Goal: Task Accomplishment & Management: Manage account settings

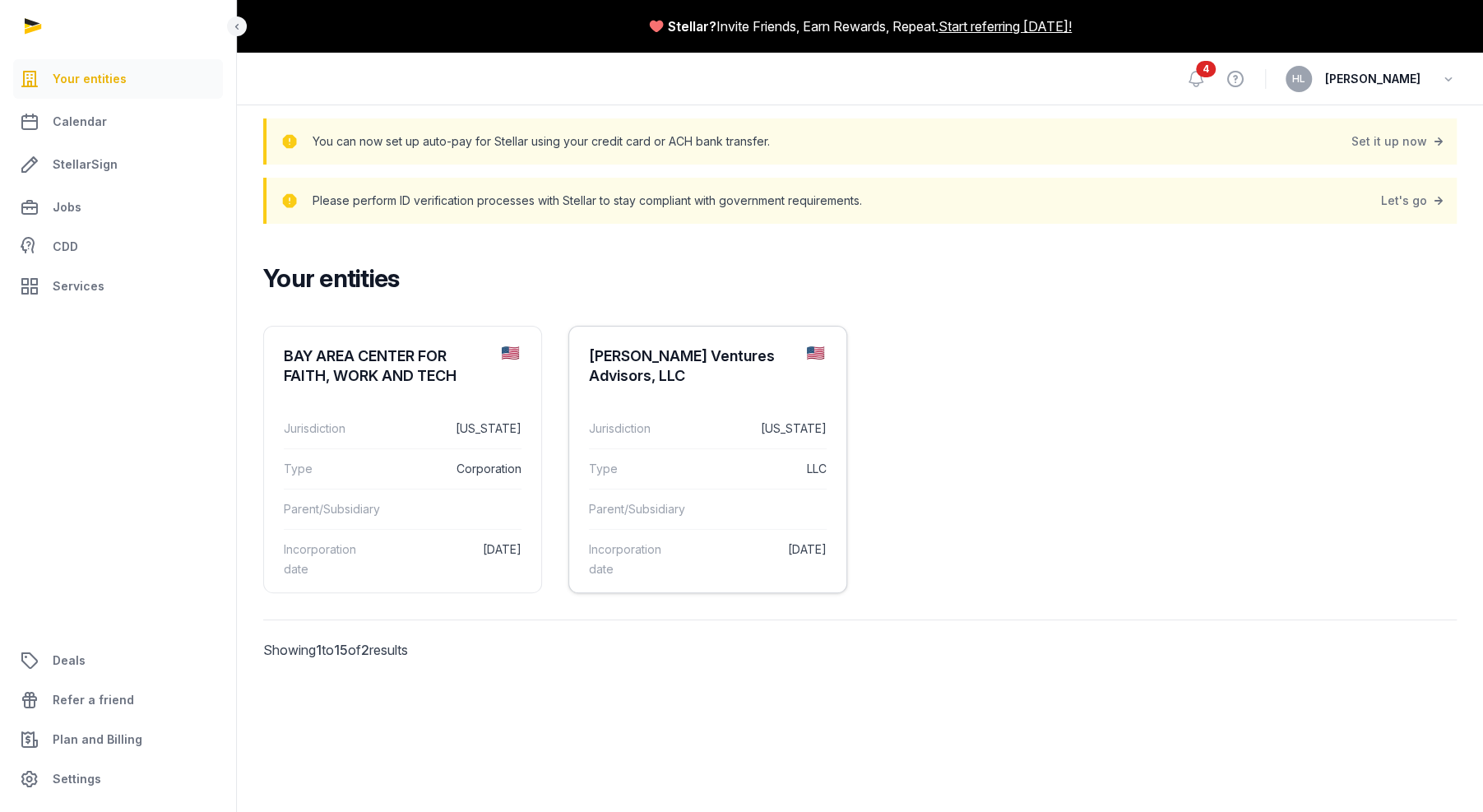
click at [666, 446] on div "Jurisdiction [US_STATE]" at bounding box center [708, 428] width 238 height 40
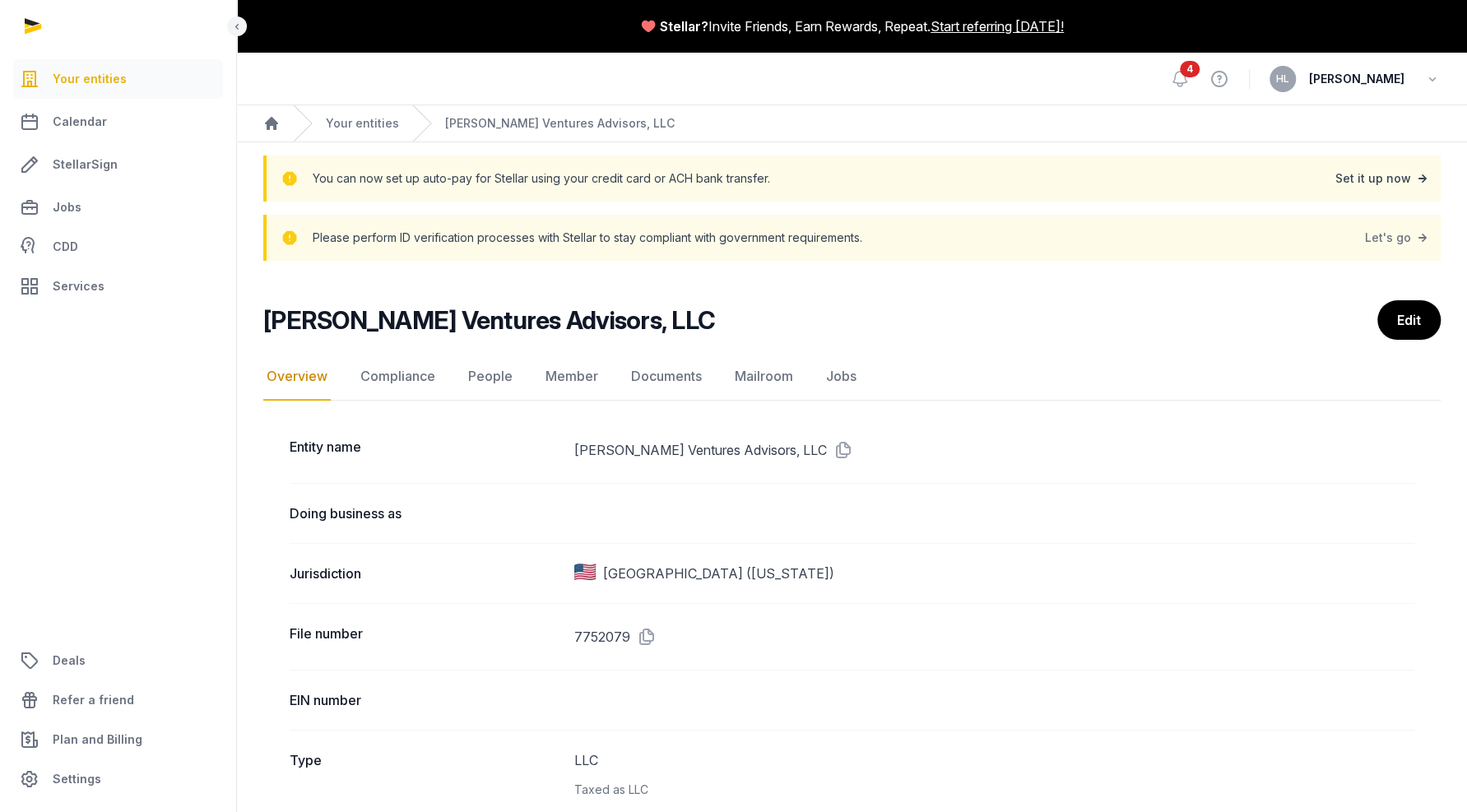
click at [1408, 179] on div "Set it up now" at bounding box center [1383, 178] width 96 height 23
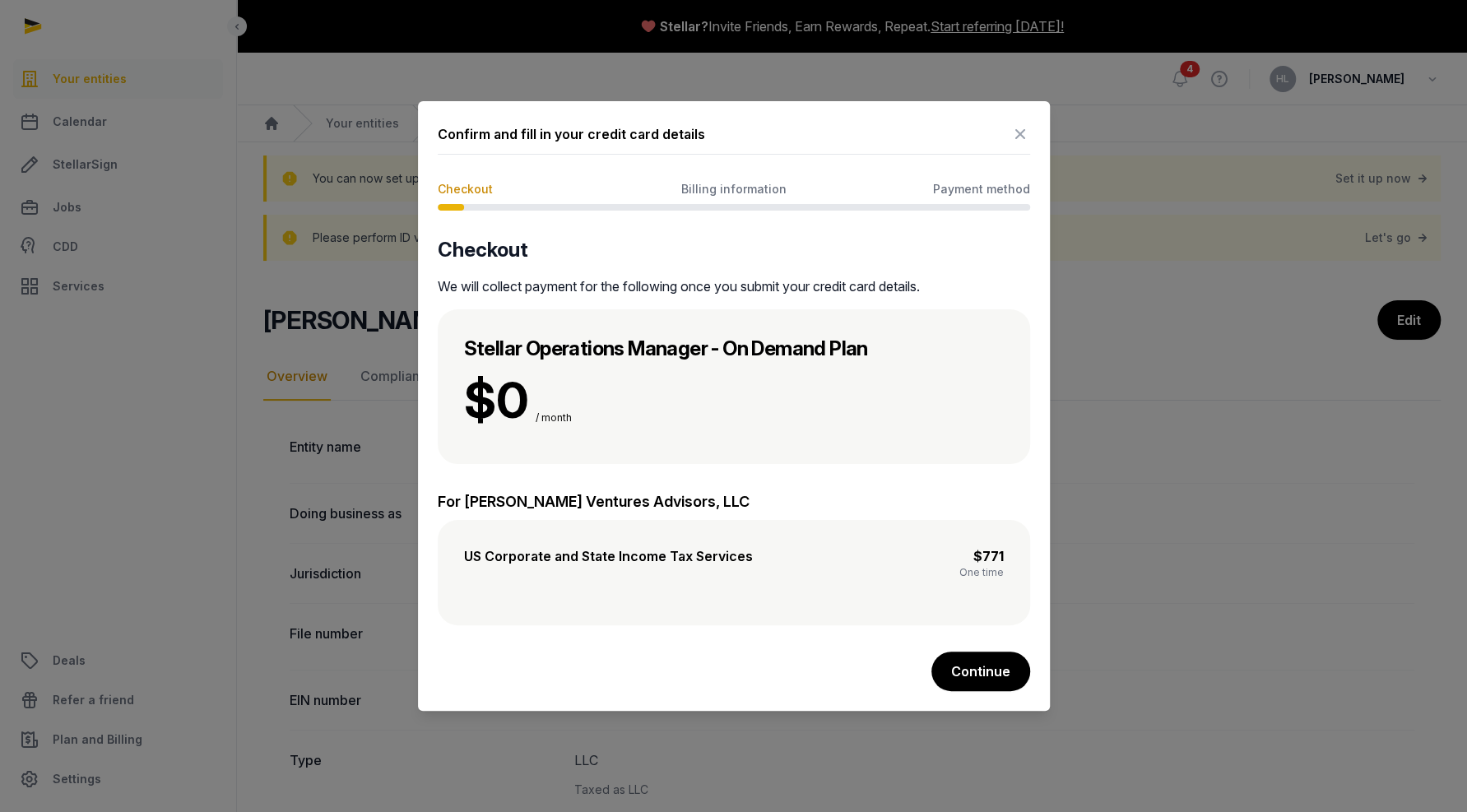
click at [736, 190] on span "Billing information" at bounding box center [734, 189] width 106 height 16
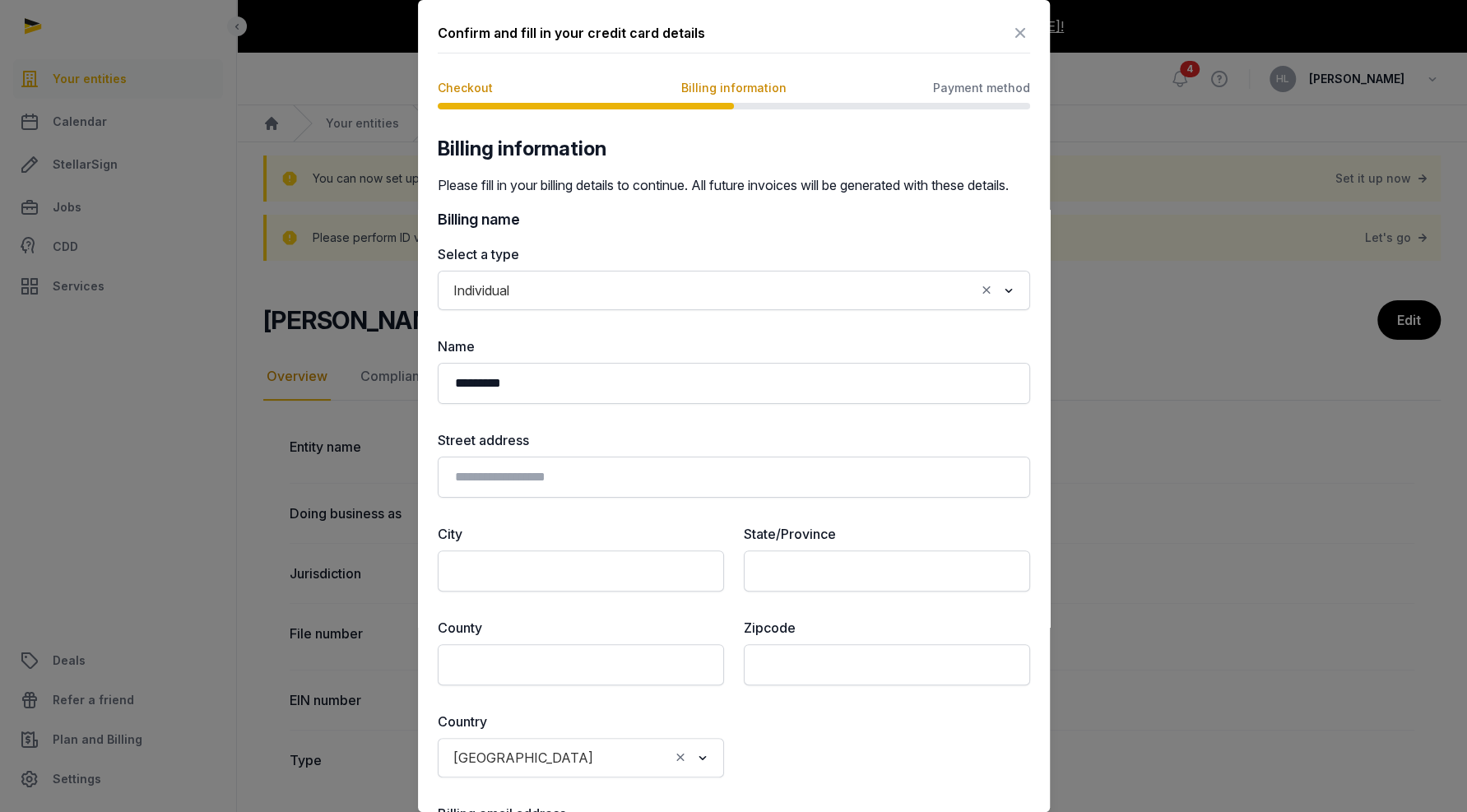
click at [1010, 30] on icon at bounding box center [1020, 32] width 19 height 26
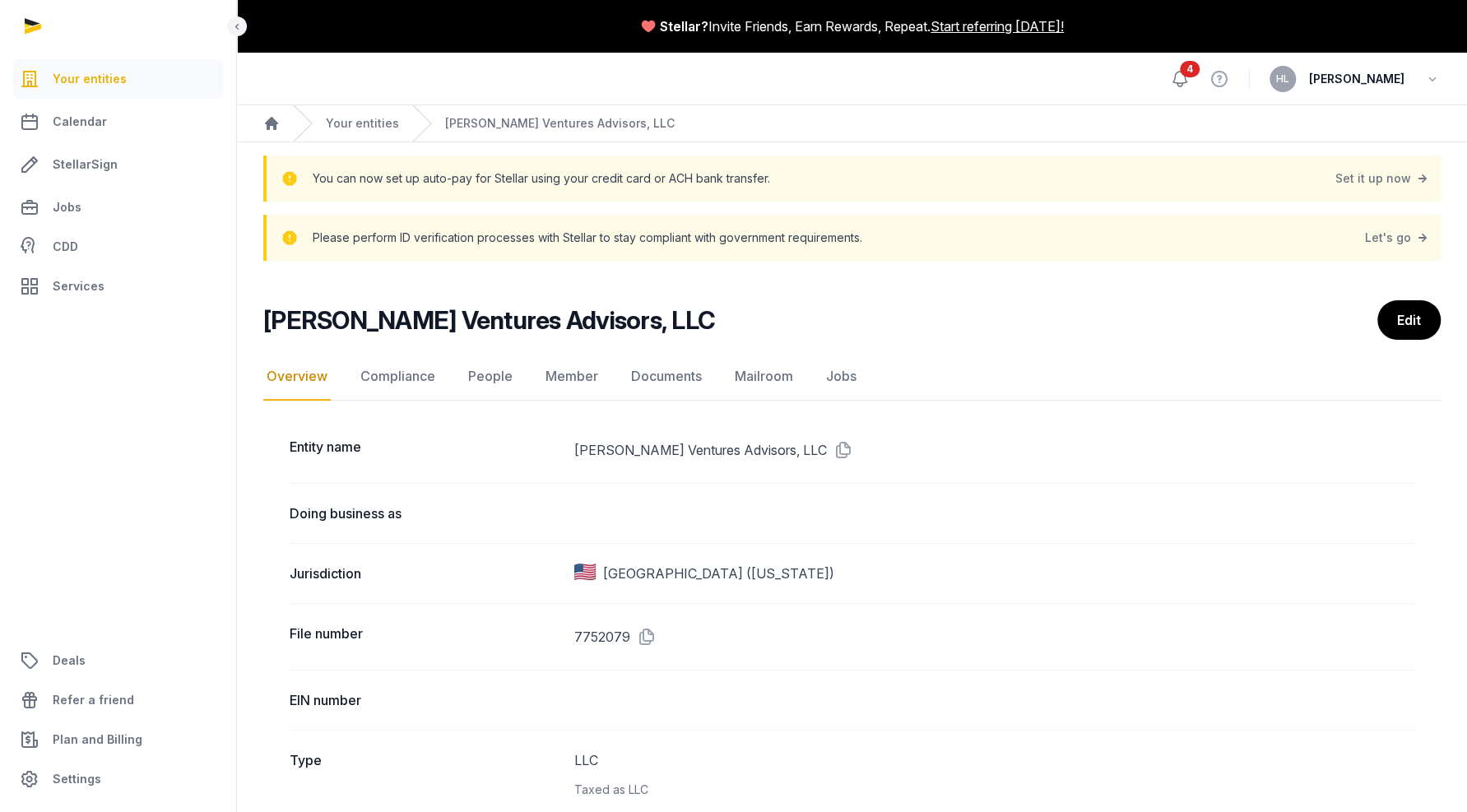
click at [1190, 81] on icon at bounding box center [1179, 78] width 19 height 19
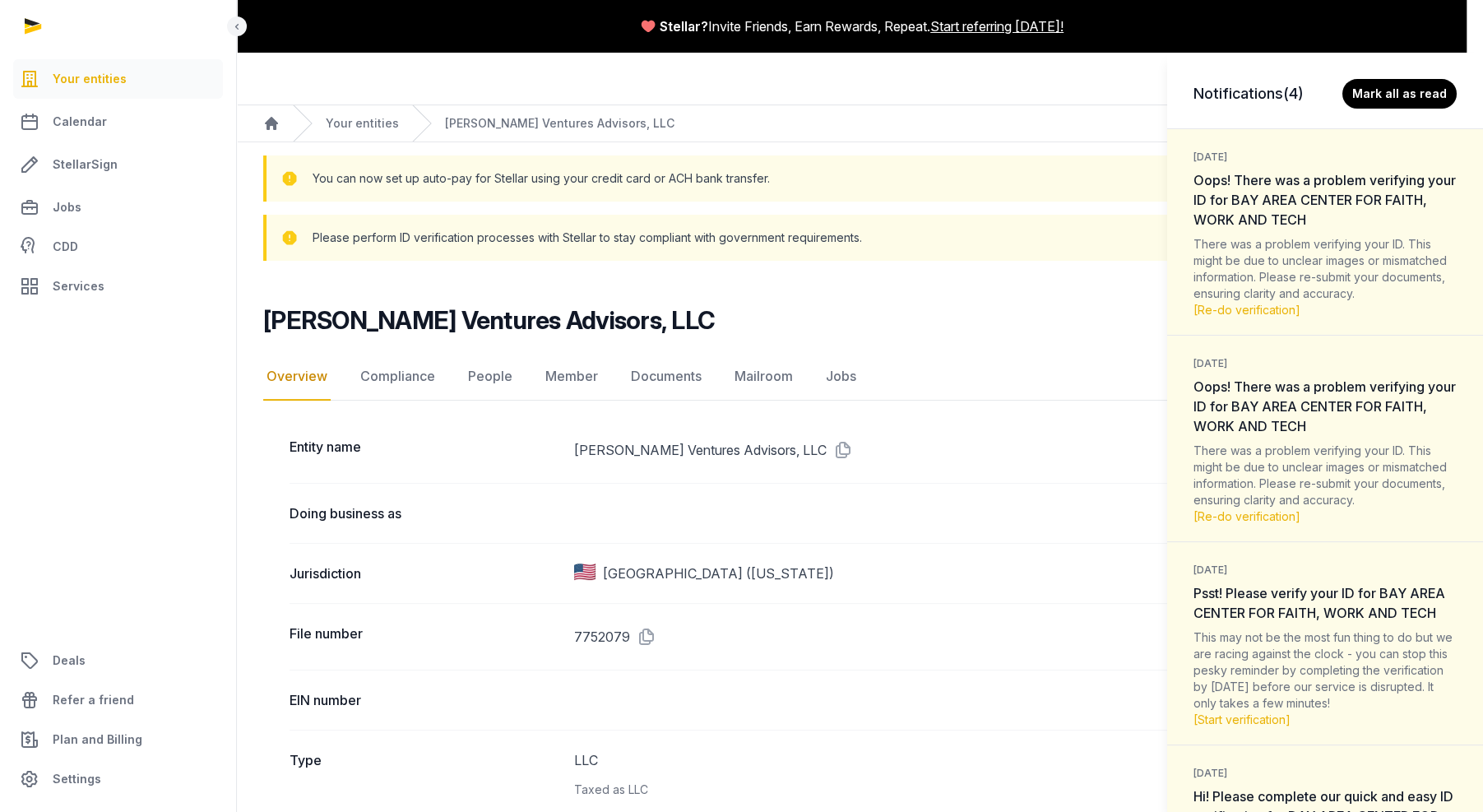
click at [1144, 448] on div "Notifications (4) [PERSON_NAME] all as read [DATE] Oops! There was a problem ve…" at bounding box center [742, 406] width 1483 height 812
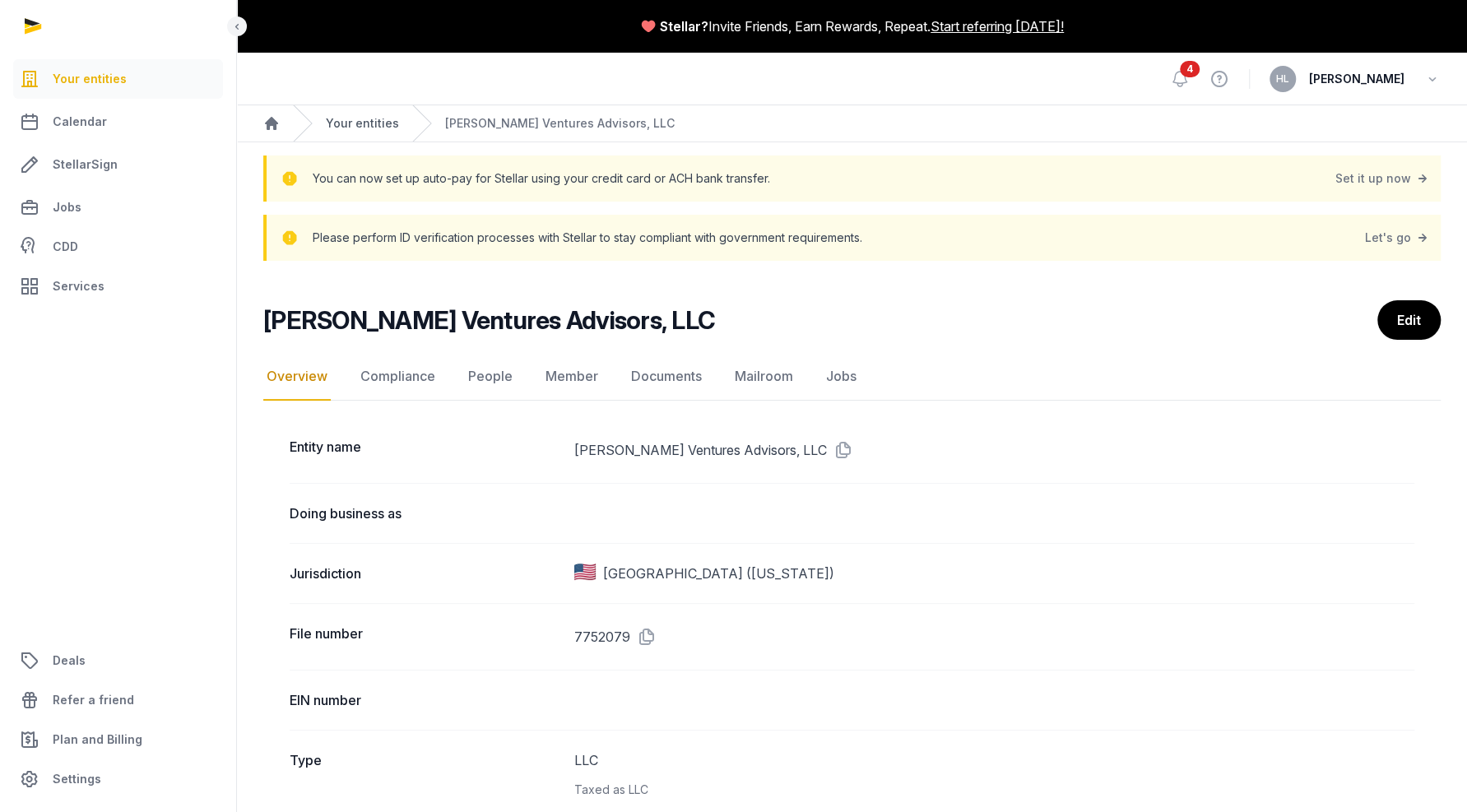
click at [361, 129] on link "Your entities" at bounding box center [362, 123] width 74 height 16
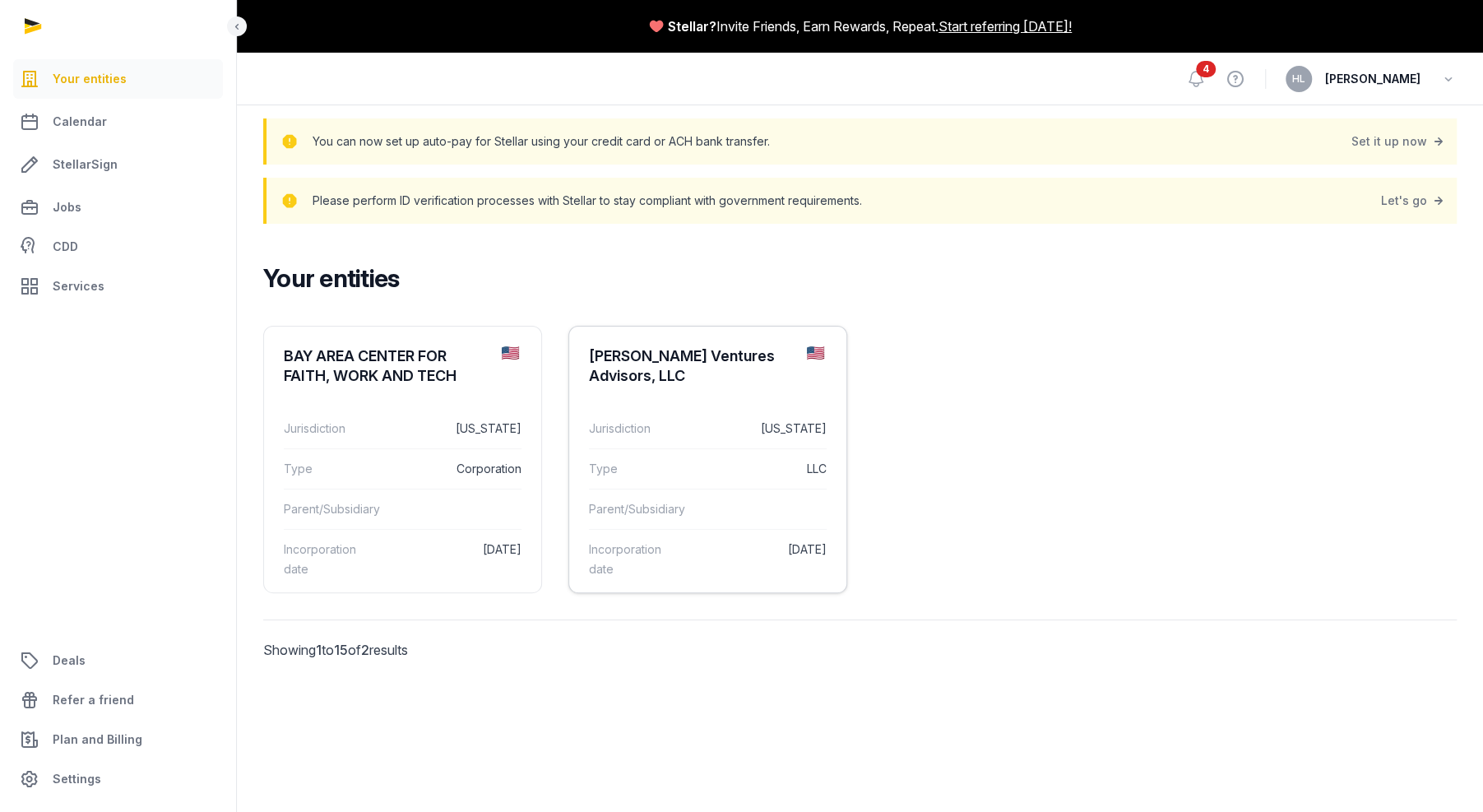
click at [761, 407] on dl "Jurisdiction [US_STATE] Type LLC Parent/Subsidiary Incorporation date [DATE]" at bounding box center [708, 498] width 277 height 206
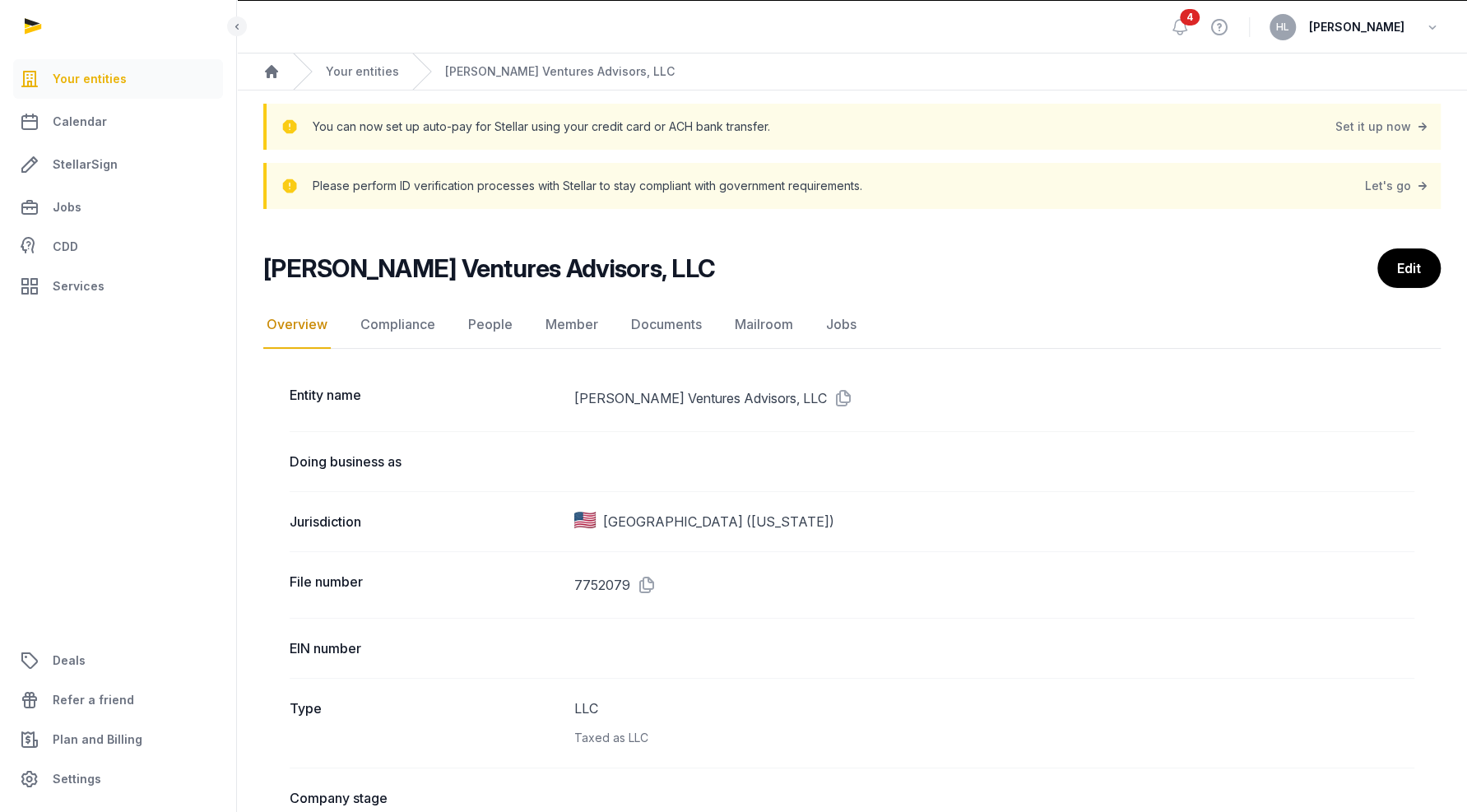
scroll to position [54, 0]
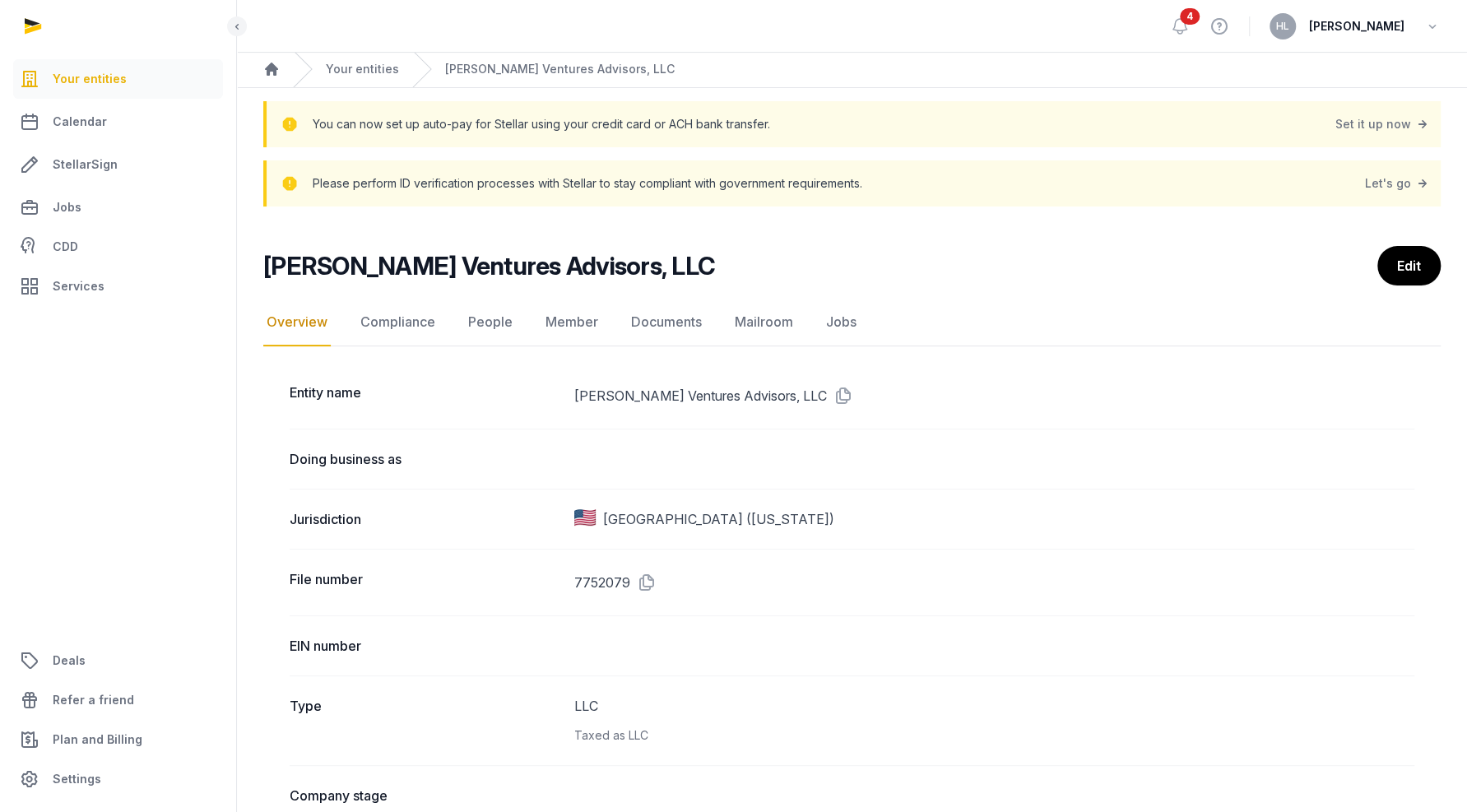
click at [668, 444] on div "Doing business as" at bounding box center [852, 459] width 1125 height 60
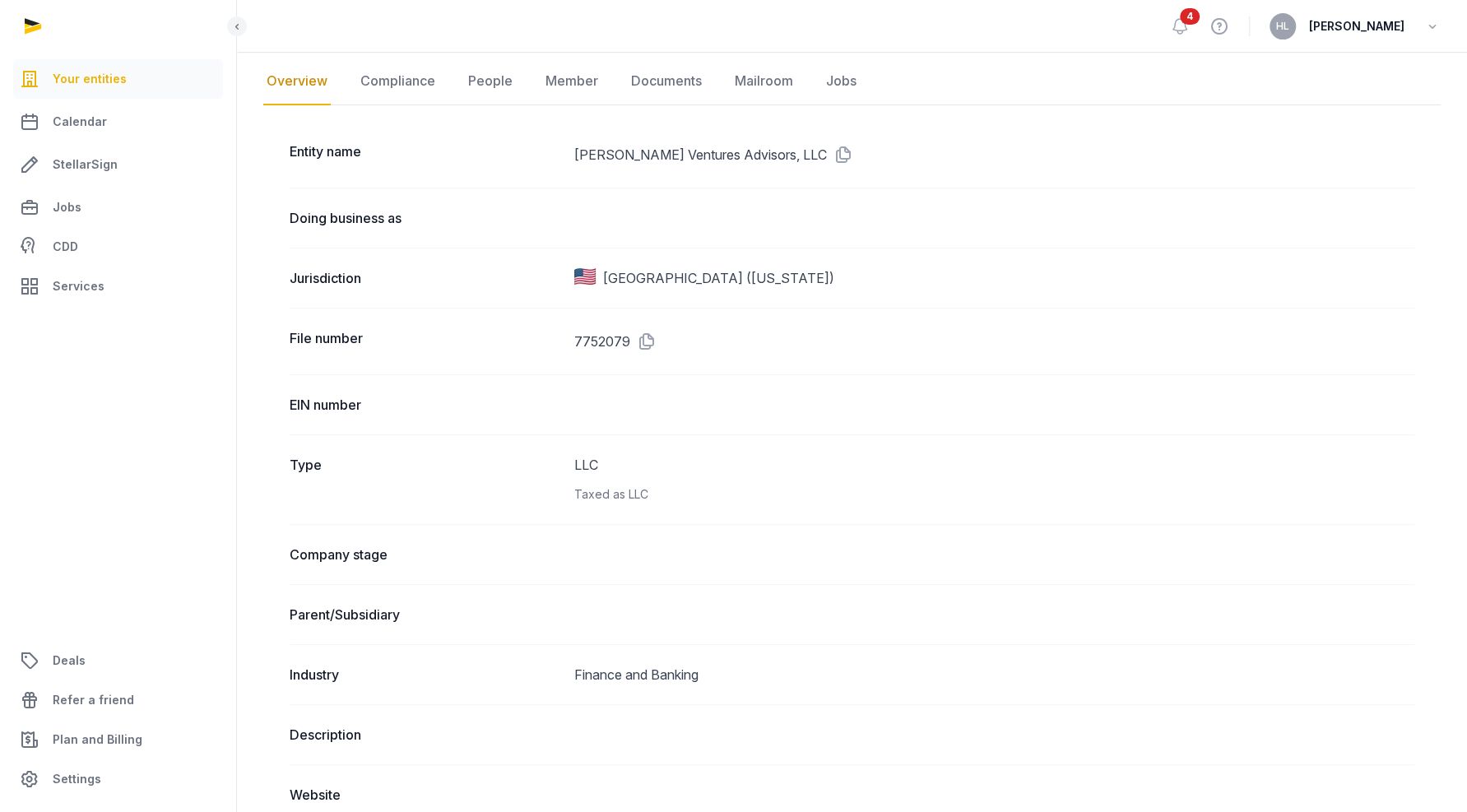
scroll to position [80, 0]
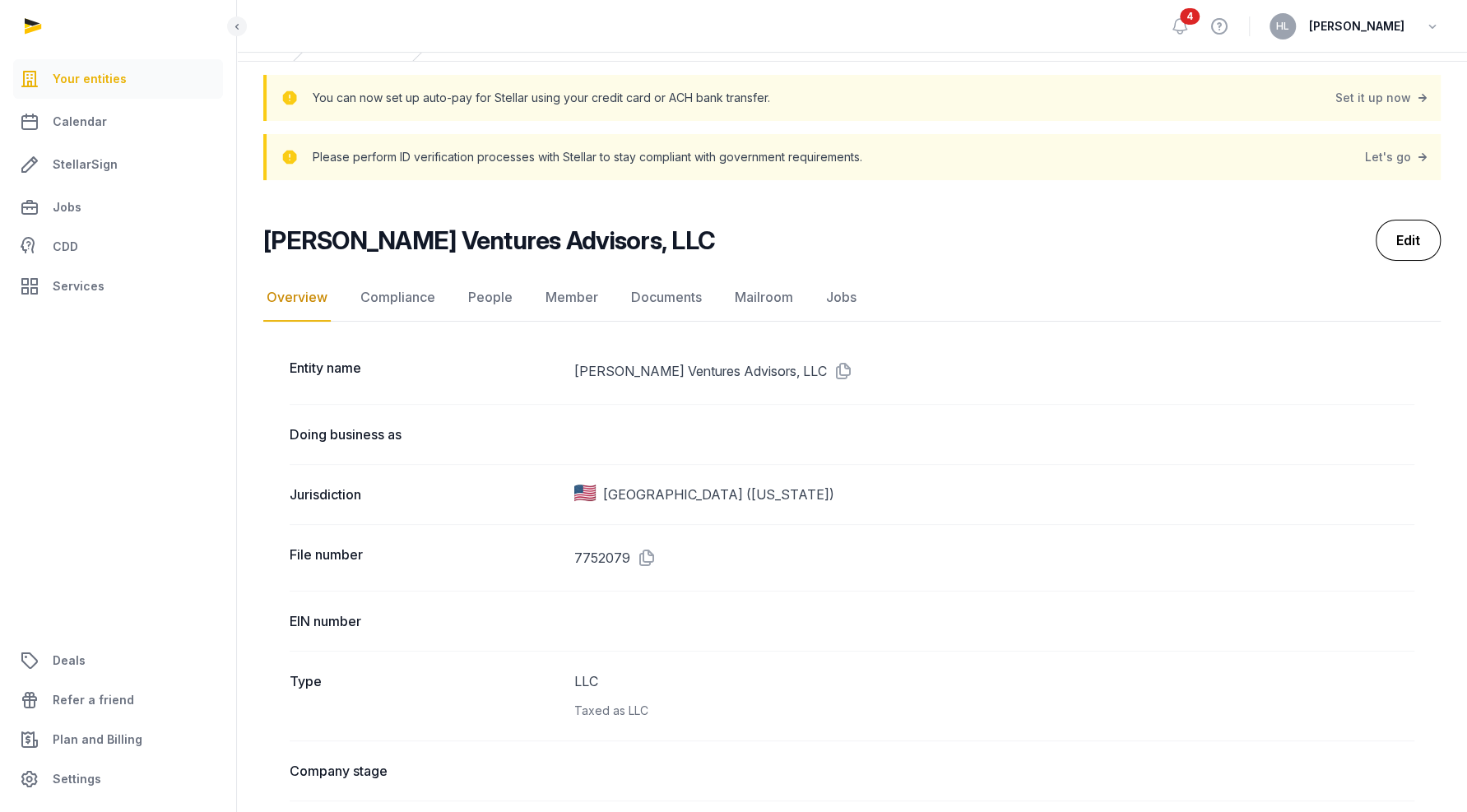
click at [1405, 236] on link "Edit" at bounding box center [1408, 240] width 65 height 41
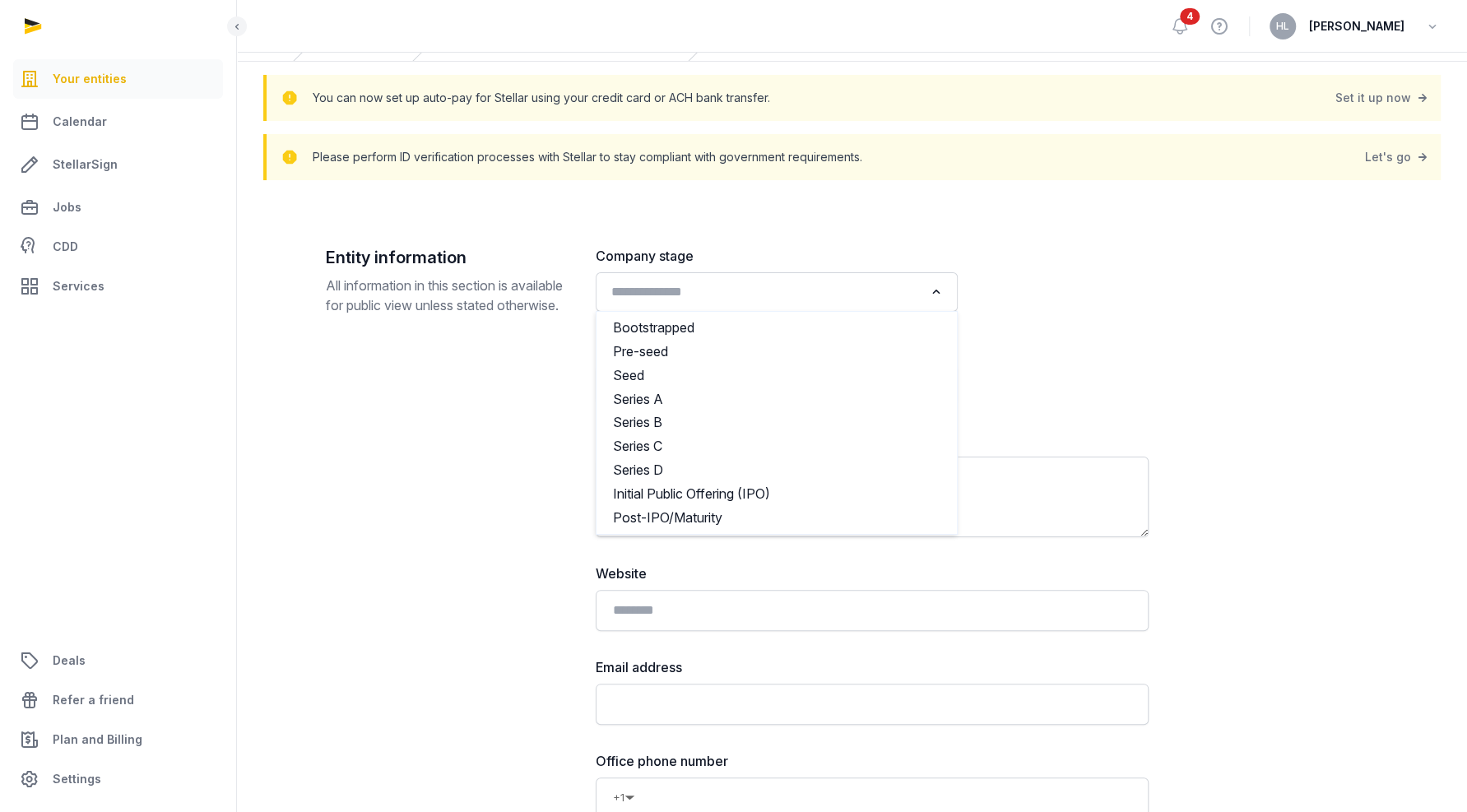
click at [769, 285] on input "Search for option" at bounding box center [764, 292] width 319 height 23
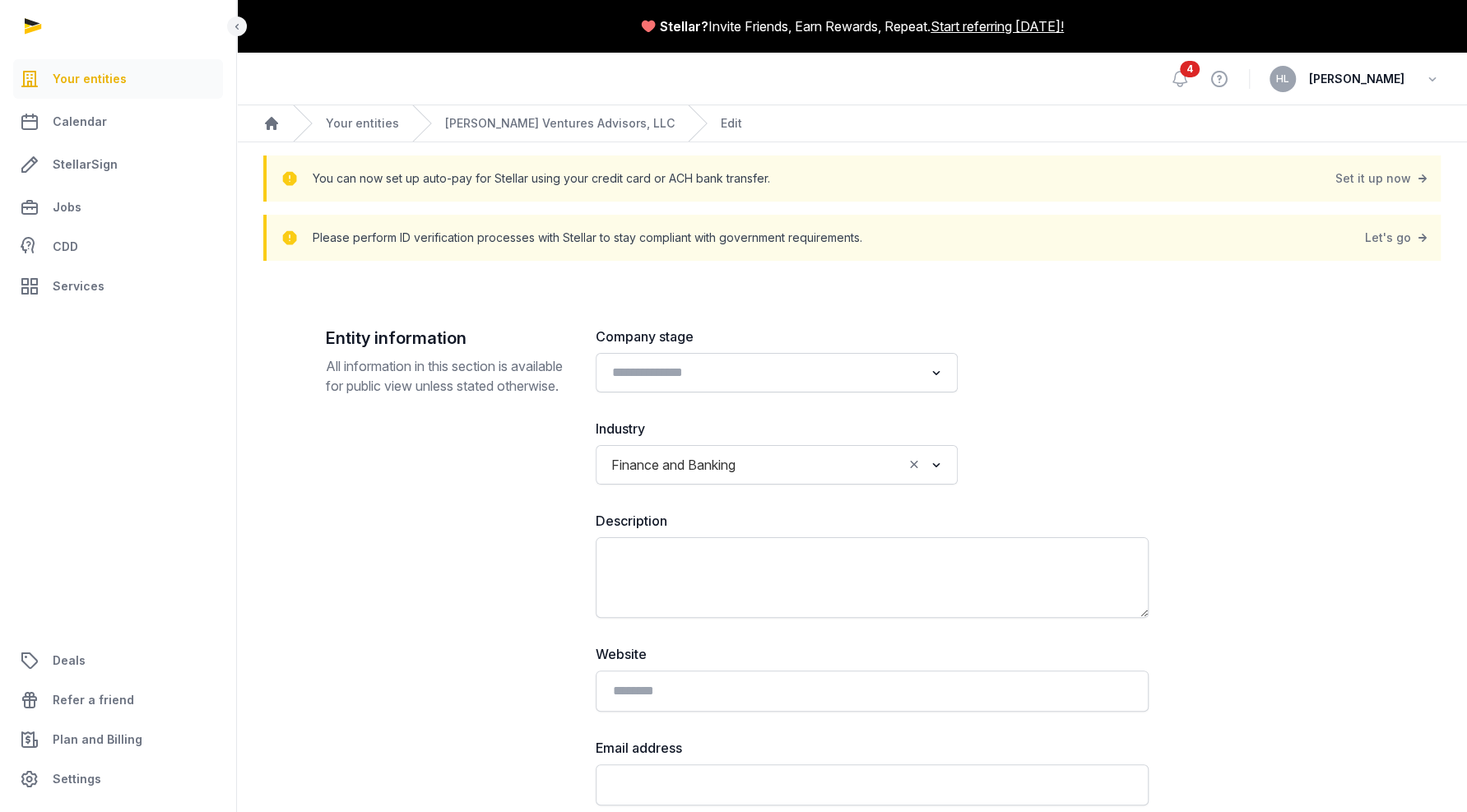
scroll to position [16, 0]
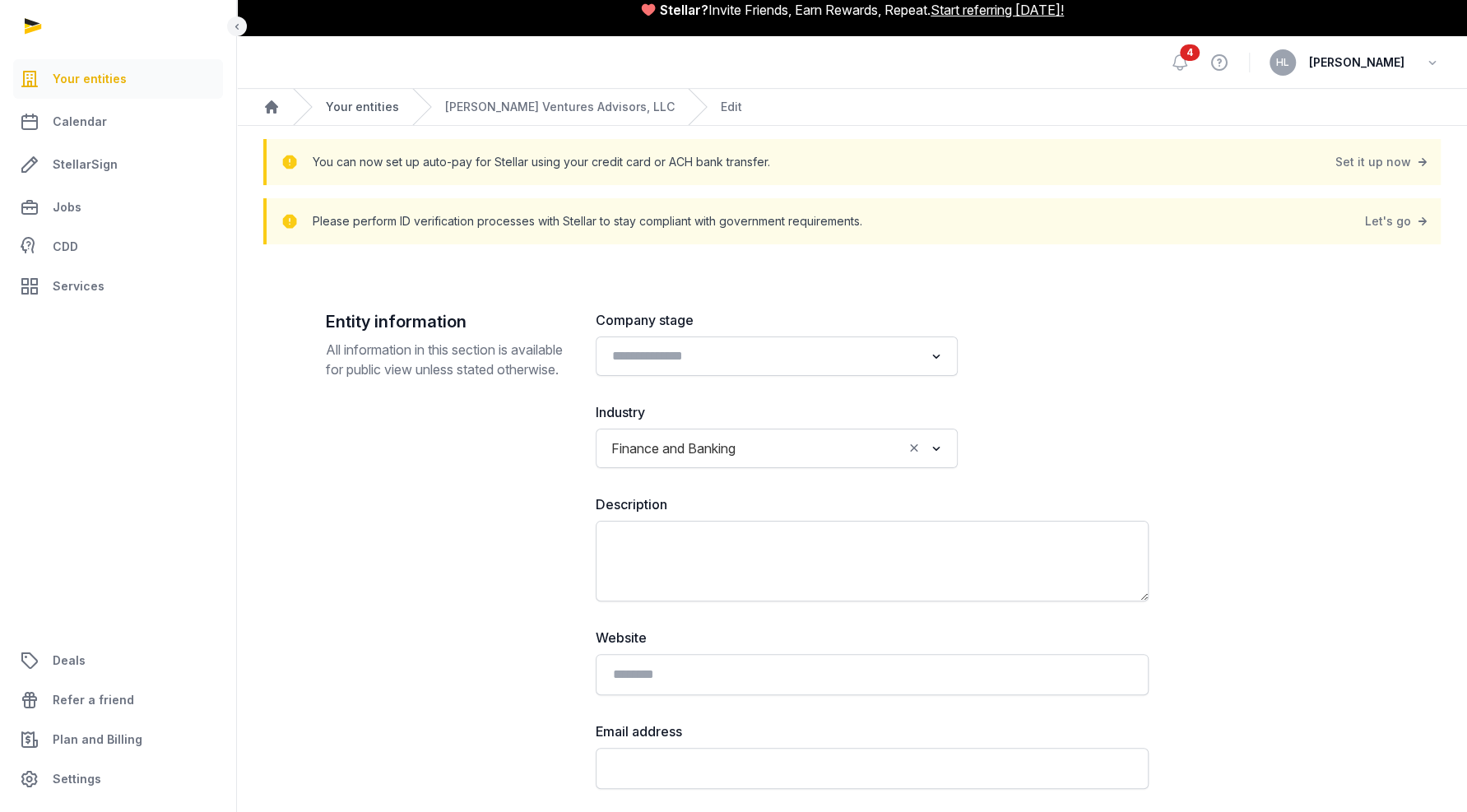
click at [360, 106] on link "Your entities" at bounding box center [362, 106] width 74 height 16
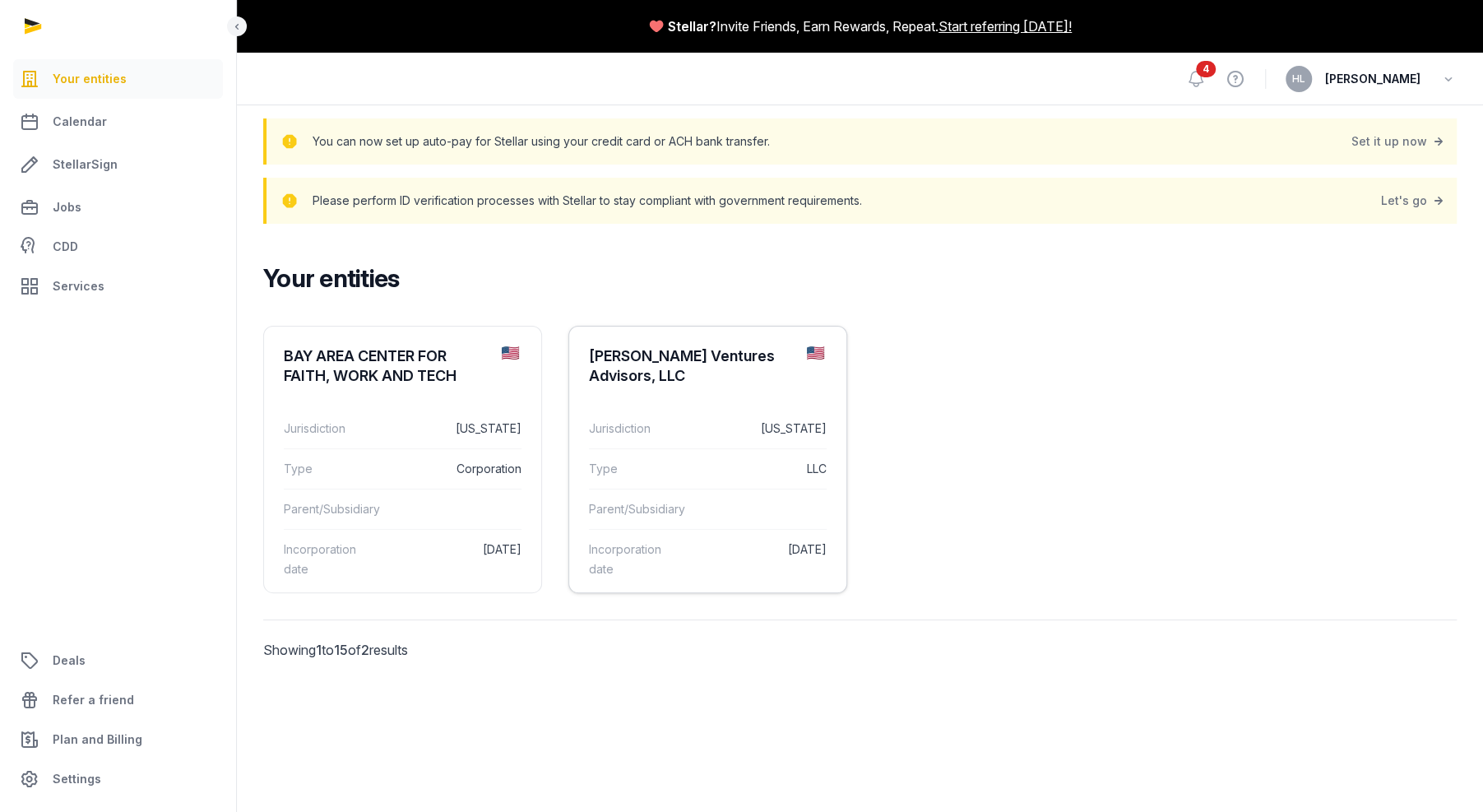
click at [631, 369] on div "[PERSON_NAME] Ventures Advisors, LLC" at bounding box center [691, 366] width 205 height 40
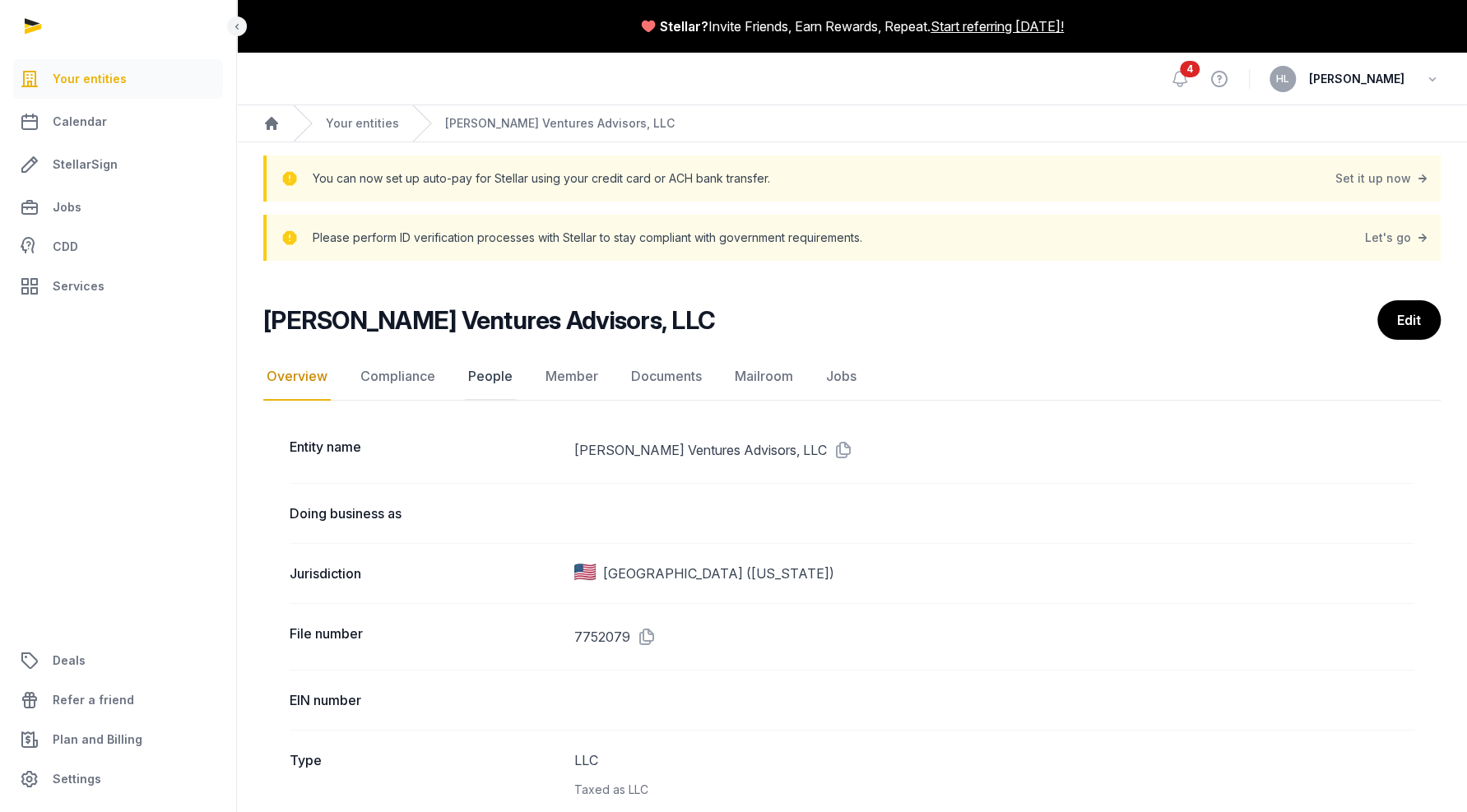
click at [496, 379] on link "People" at bounding box center [490, 376] width 51 height 47
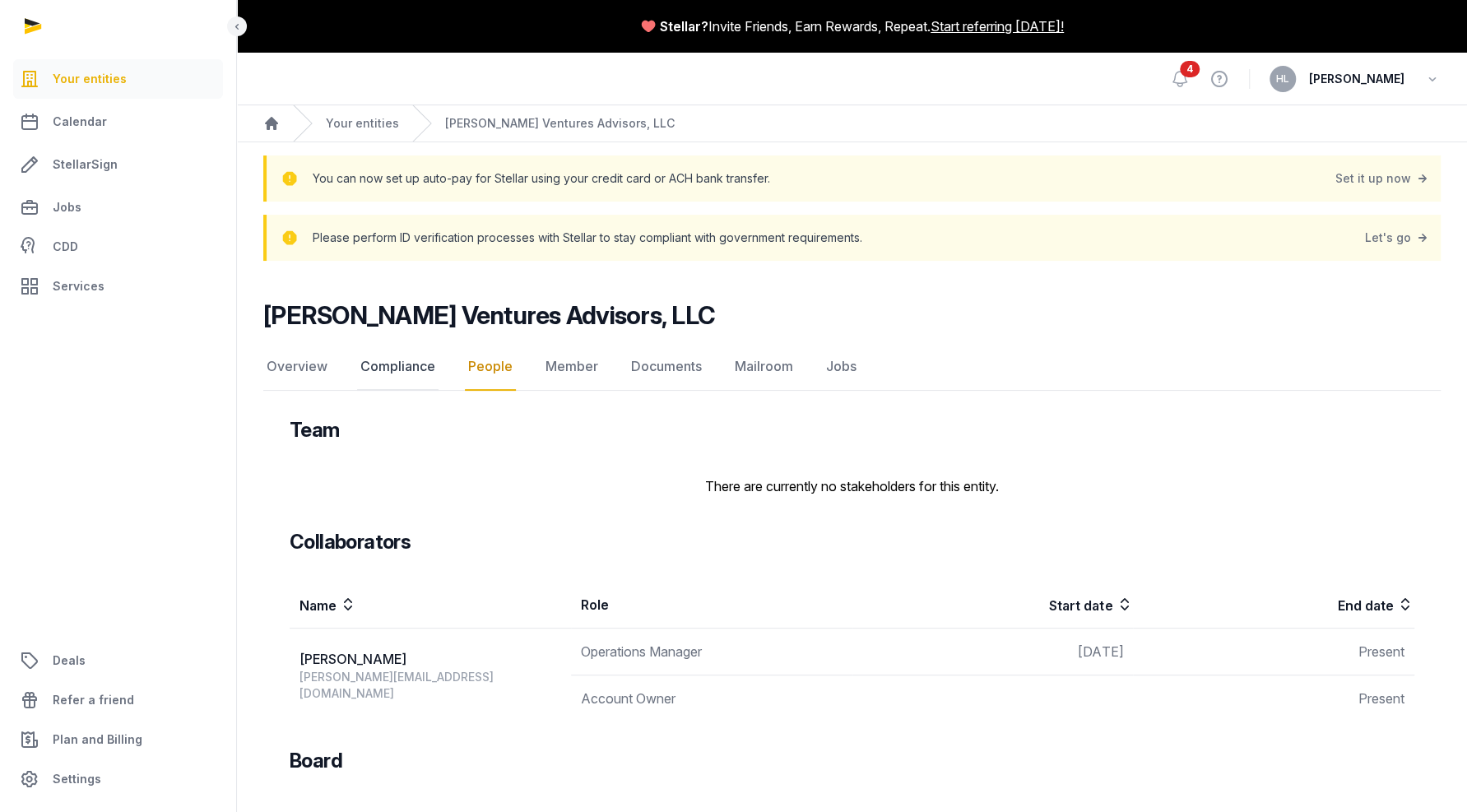
click at [408, 360] on link "Compliance" at bounding box center [398, 366] width 81 height 47
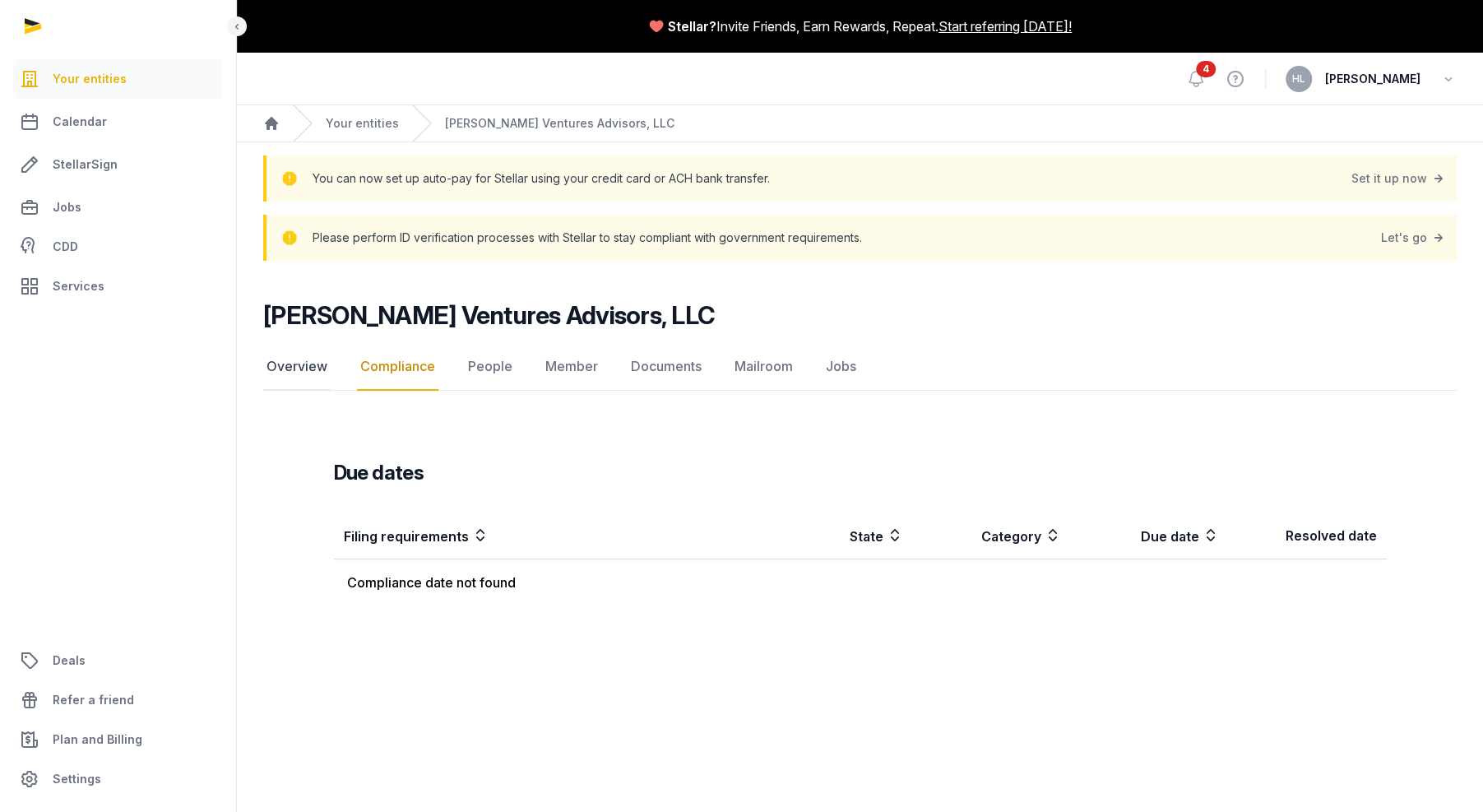
click at [297, 353] on link "Overview" at bounding box center [297, 366] width 68 height 47
